Goal: Task Accomplishment & Management: Use online tool/utility

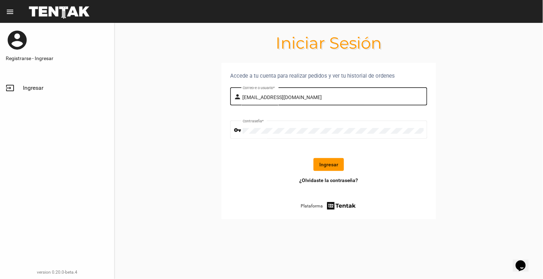
click at [345, 97] on input "[EMAIL_ADDRESS][DOMAIN_NAME]" at bounding box center [333, 98] width 181 height 6
click at [329, 169] on button "Ingresar" at bounding box center [329, 164] width 30 height 13
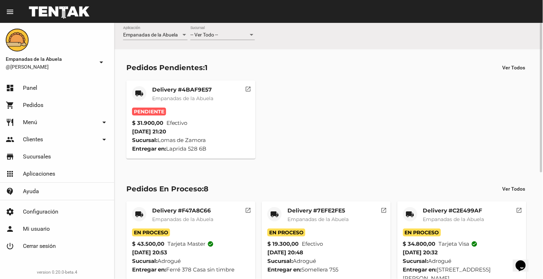
click at [194, 92] on mat-card-title "Delivery #4BAF9E57" at bounding box center [182, 89] width 61 height 7
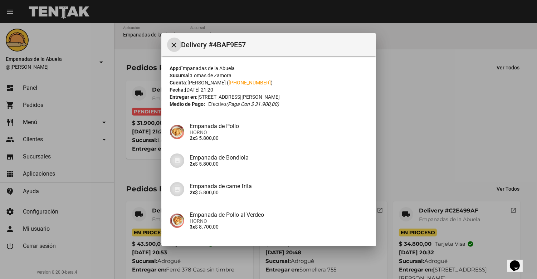
scroll to position [87, 0]
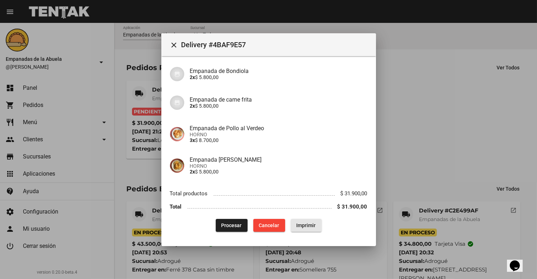
click at [305, 223] on span "Imprimir" at bounding box center [306, 226] width 19 height 6
click at [227, 227] on span "Procesar" at bounding box center [232, 226] width 20 height 6
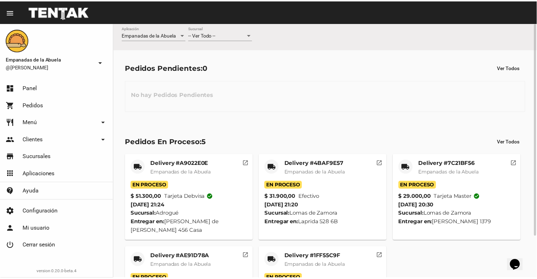
scroll to position [50, 0]
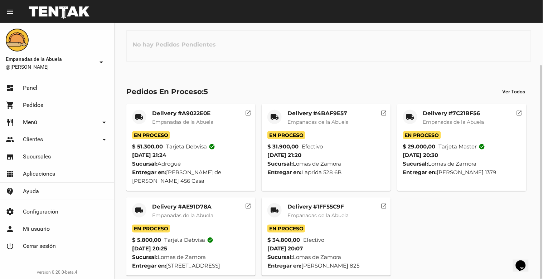
click at [303, 203] on mat-card-title "Delivery #1FF55C9F" at bounding box center [317, 206] width 61 height 7
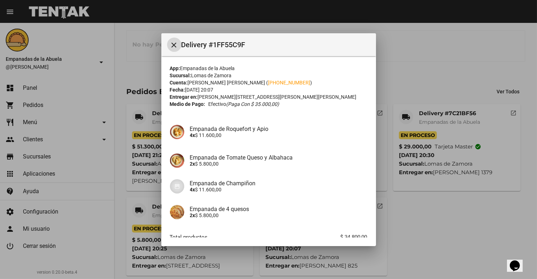
scroll to position [44, 0]
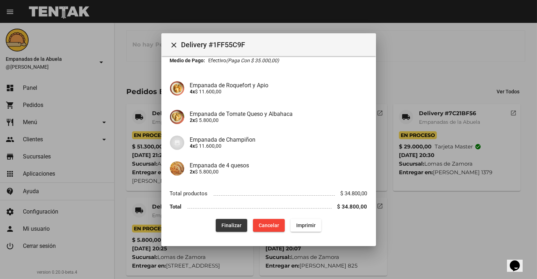
click at [239, 224] on button "Finalizar" at bounding box center [232, 225] width 32 height 13
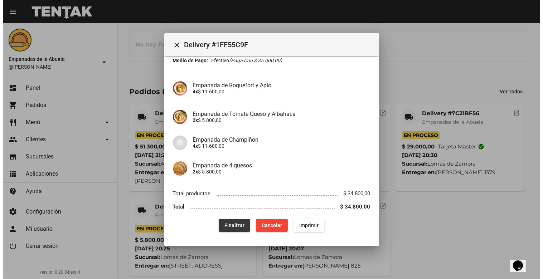
scroll to position [0, 0]
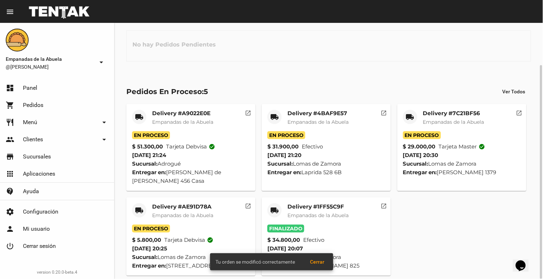
click at [183, 203] on mat-card-title "Delivery #AE91D78A" at bounding box center [182, 206] width 61 height 7
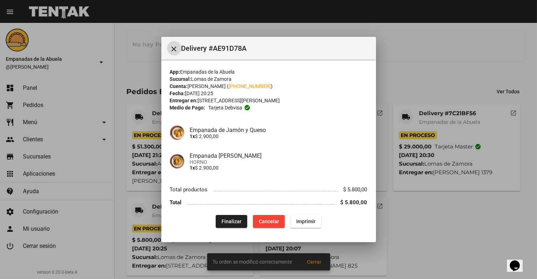
click at [227, 219] on span "Finalizar" at bounding box center [232, 222] width 20 height 6
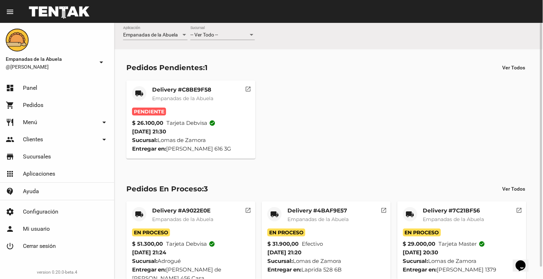
click at [196, 88] on mat-card-title "Delivery #C8BE9F58" at bounding box center [182, 89] width 61 height 7
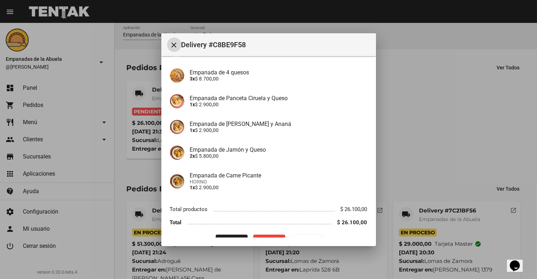
scroll to position [95, 0]
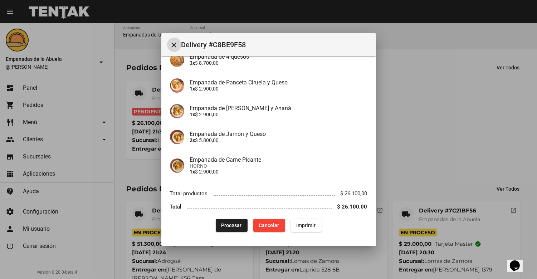
click at [301, 228] on button "Imprimir" at bounding box center [306, 225] width 31 height 13
click at [241, 221] on button "Procesar" at bounding box center [232, 225] width 32 height 13
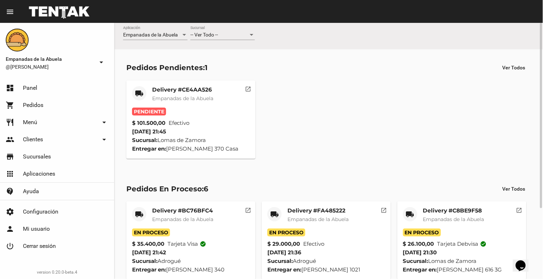
click at [199, 92] on mat-card-title "Delivery #CE4AA526" at bounding box center [182, 89] width 61 height 7
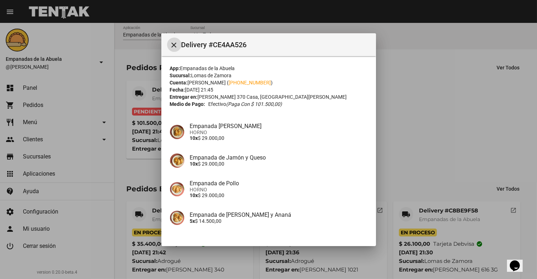
scroll to position [49, 0]
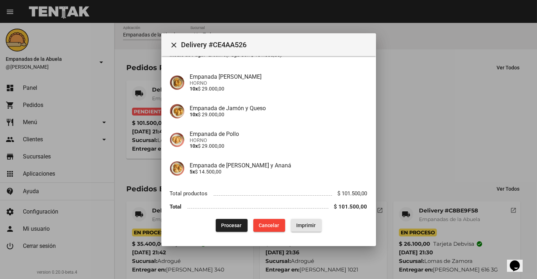
click at [310, 225] on span "Imprimir" at bounding box center [306, 226] width 19 height 6
click at [237, 224] on span "Procesar" at bounding box center [232, 226] width 20 height 6
